Goal: Find specific page/section: Find specific page/section

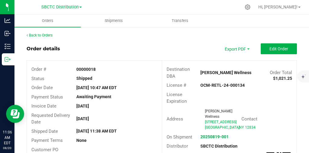
click at [60, 10] on div "SBCTC Distribution SBCTC Production SBCTC Distribution" at bounding box center [61, 6] width 40 height 7
click at [64, 5] on span "SBCTC Distribution" at bounding box center [59, 7] width 37 height 5
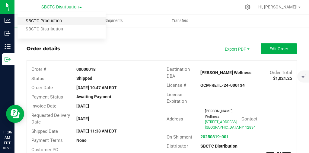
click at [54, 22] on link "SBCTC Production" at bounding box center [62, 21] width 88 height 8
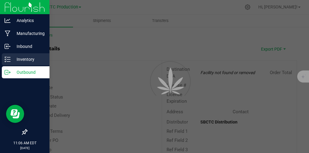
click at [27, 59] on p "Inventory" at bounding box center [29, 59] width 36 height 7
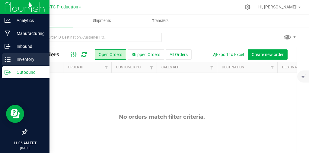
click at [22, 56] on p "Inventory" at bounding box center [29, 59] width 36 height 7
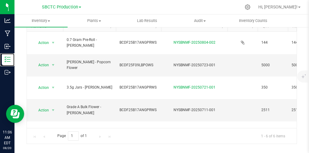
scroll to position [43, 0]
